Goal: Answer question/provide support: Share knowledge or assist other users

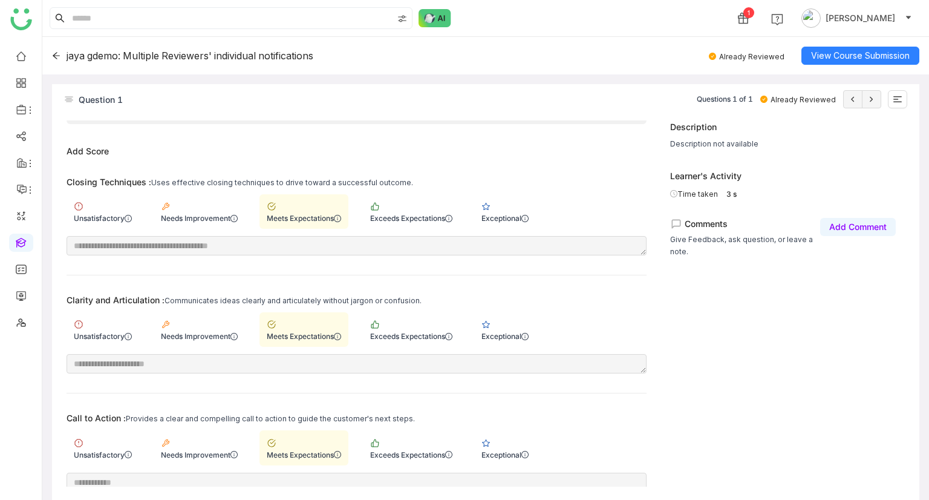
scroll to position [18, 0]
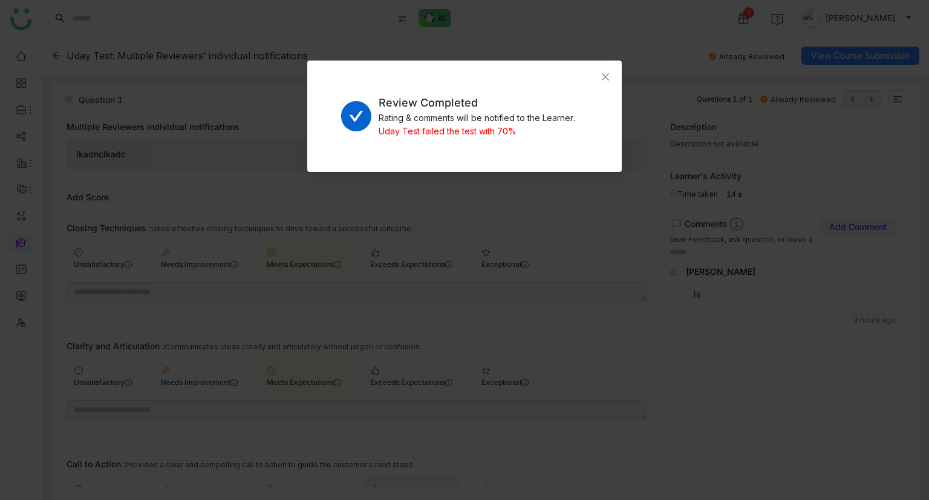
scroll to position [257, 0]
click at [583, 80] on div "Review Completed Rating & comments will be notified to the Learner. Uday Test f…" at bounding box center [464, 116] width 315 height 111
click at [600, 78] on span "Close" at bounding box center [605, 77] width 33 height 33
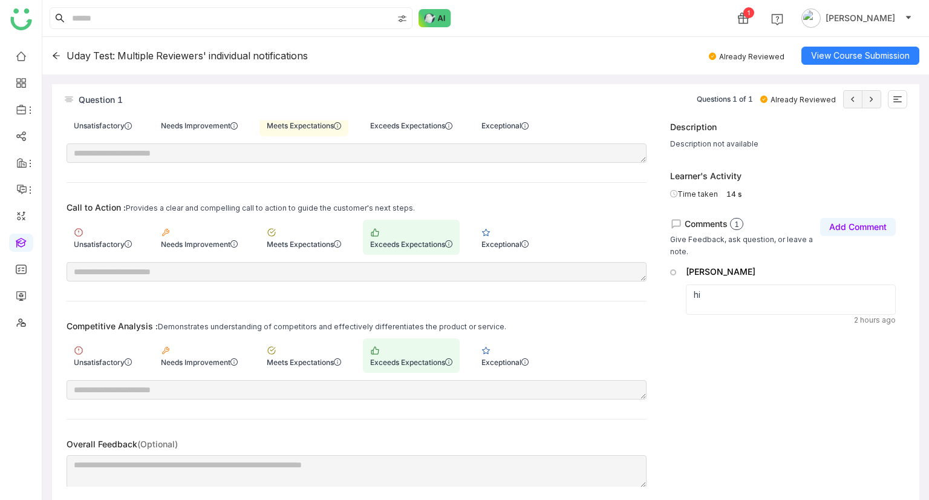
click at [56, 56] on icon at bounding box center [56, 55] width 7 height 7
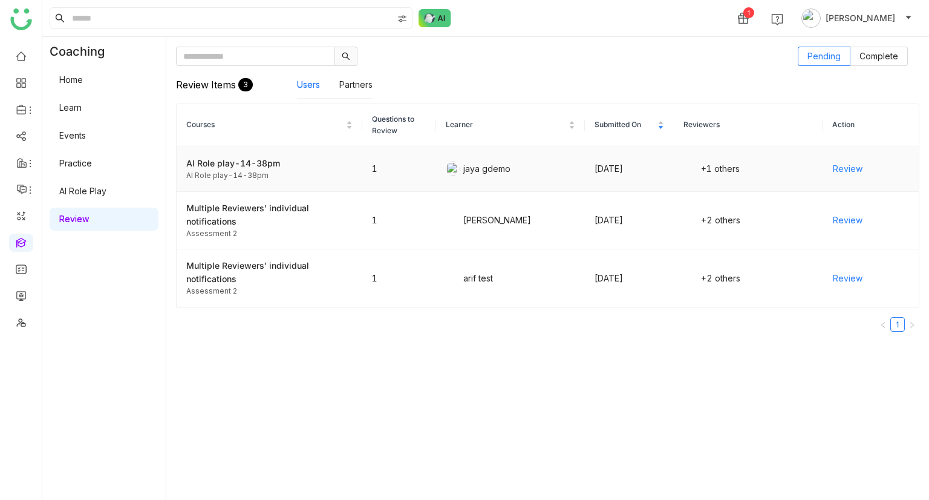
click at [847, 167] on span "Review" at bounding box center [848, 168] width 30 height 13
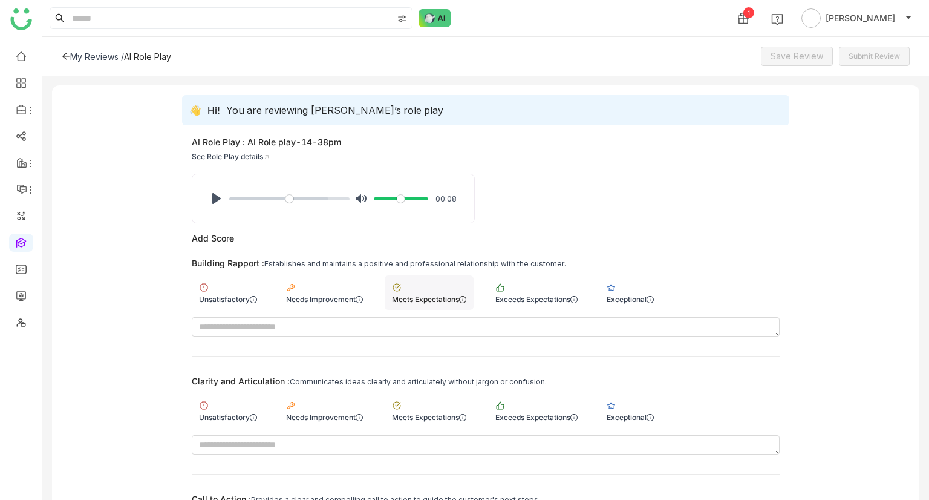
click at [448, 289] on div "Meets Expectations" at bounding box center [429, 292] width 89 height 34
click at [554, 402] on div "Exceeds Expectations" at bounding box center [536, 410] width 97 height 34
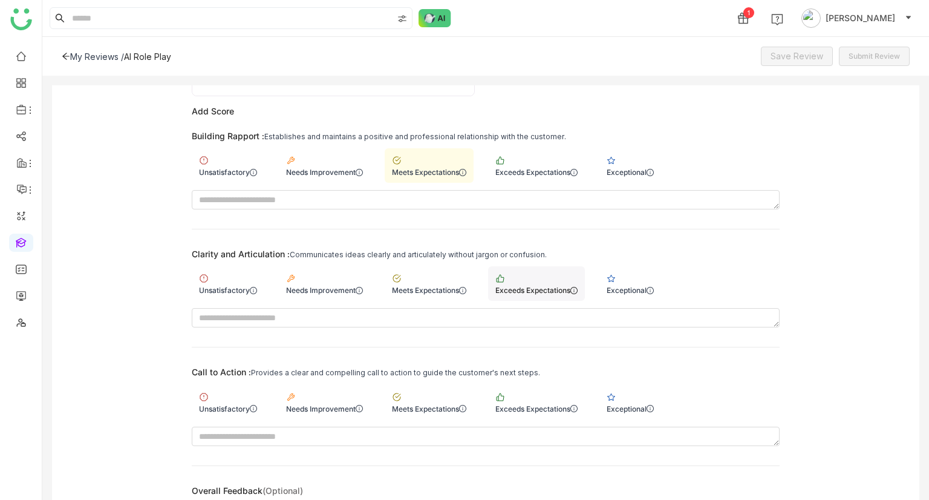
scroll to position [169, 0]
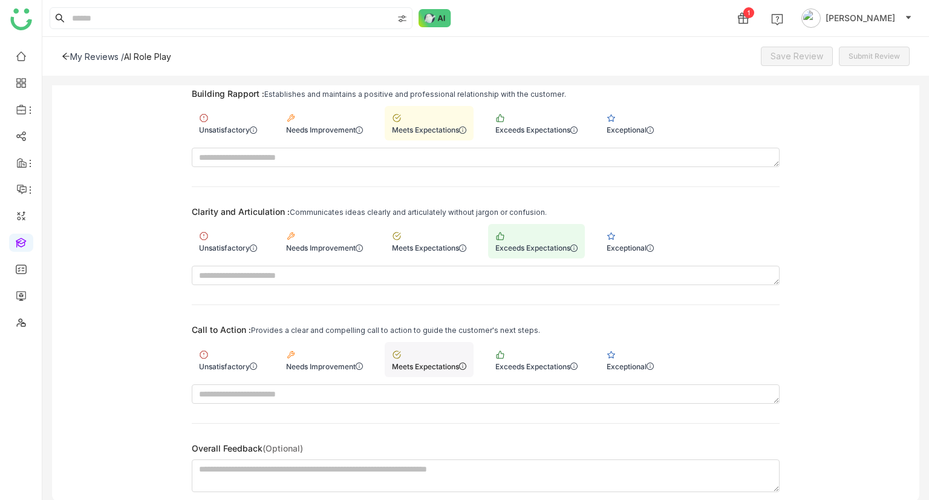
click at [414, 357] on div "Meets Expectations" at bounding box center [429, 359] width 89 height 34
click at [806, 59] on span "Save Review" at bounding box center [797, 56] width 53 height 13
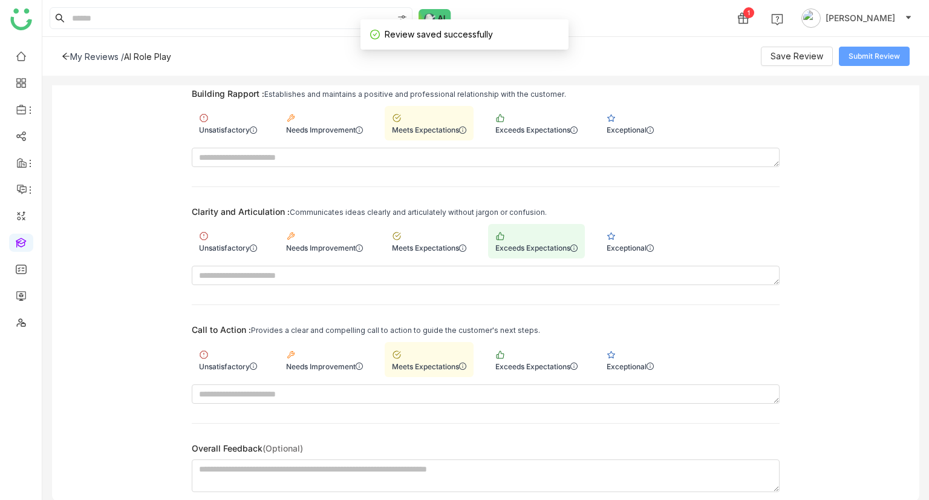
click at [865, 51] on span "Submit Review" at bounding box center [874, 56] width 51 height 11
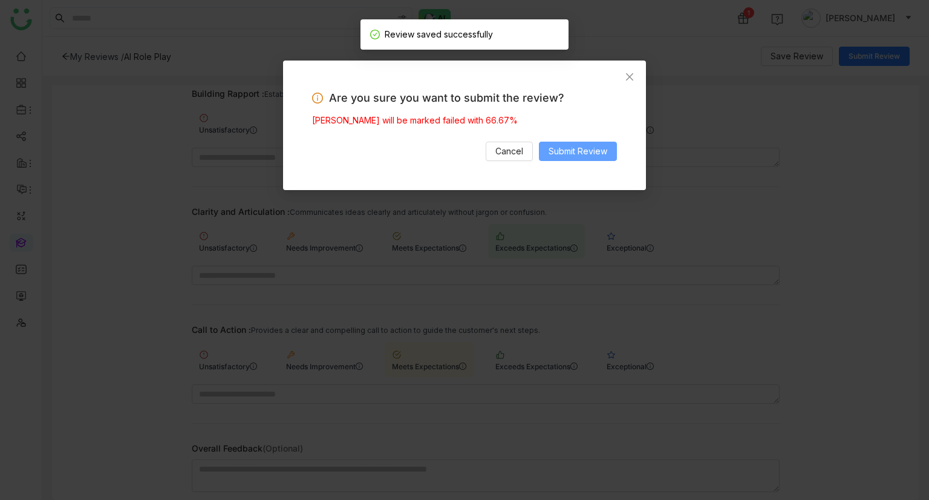
click at [581, 157] on span "Submit Review" at bounding box center [578, 151] width 59 height 13
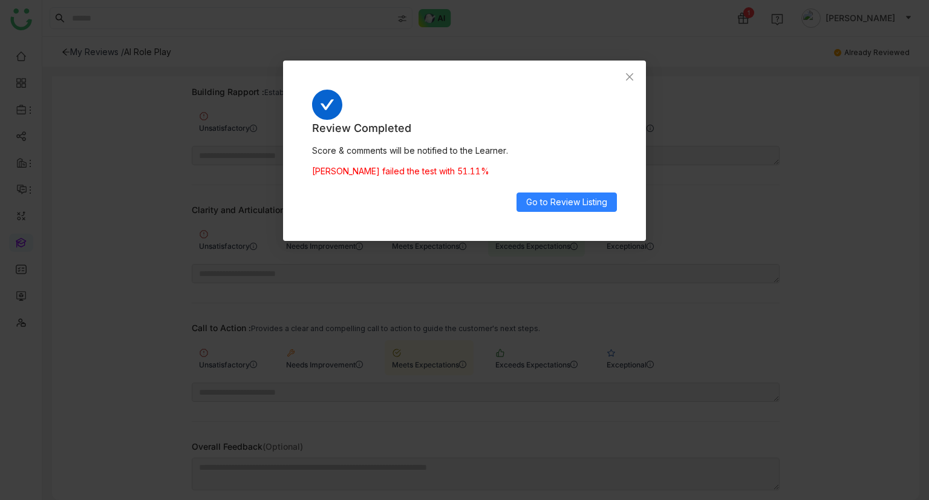
scroll to position [160, 0]
